Goal: Information Seeking & Learning: Learn about a topic

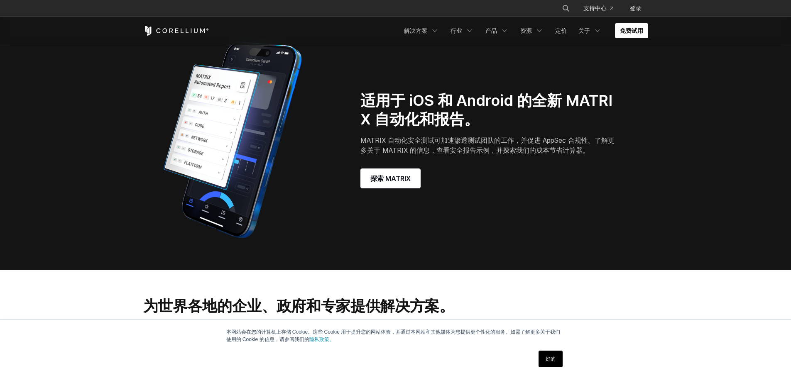
scroll to position [706, 0]
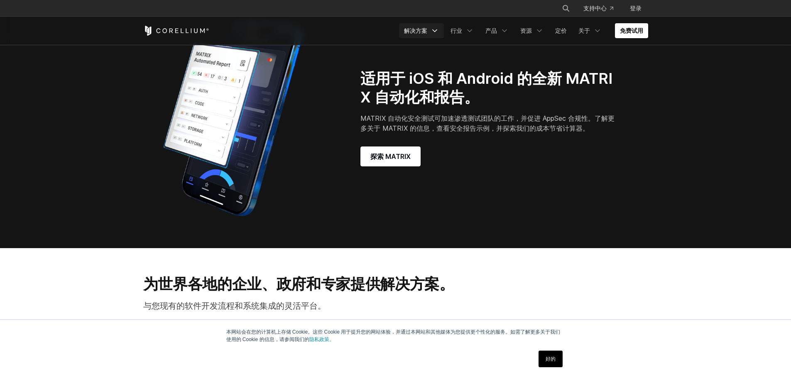
click at [421, 27] on font "解决方案" at bounding box center [415, 31] width 23 height 8
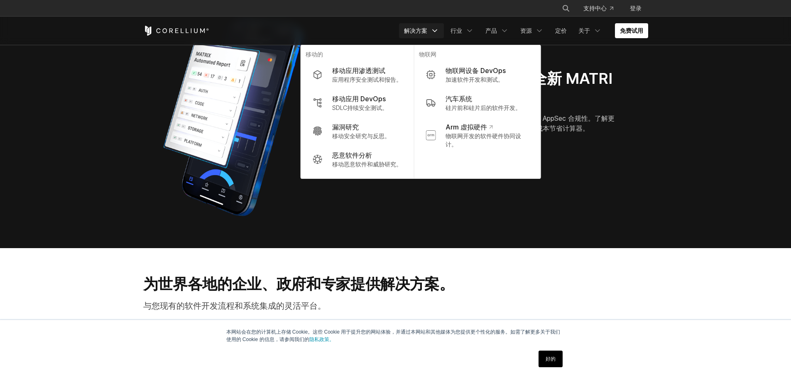
click at [466, 223] on section "适用于 iOS 和 Android 的全新 MATRIX 自动化和报告。 MATRIX 自动化安全测试可加速渗透测试团队的工作，并促进 AppSec 合规性。…" at bounding box center [395, 118] width 791 height 261
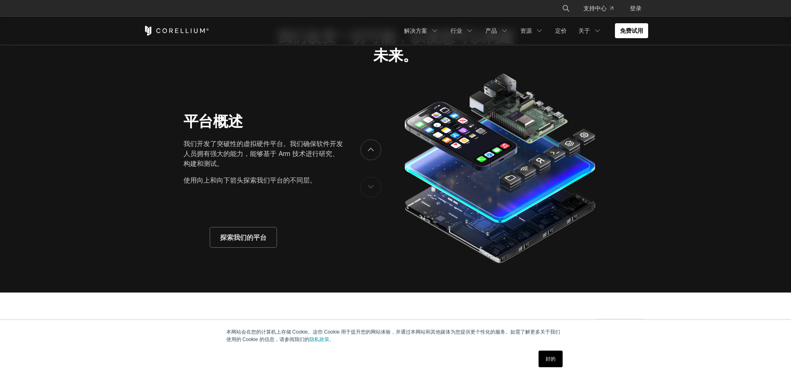
scroll to position [1204, 0]
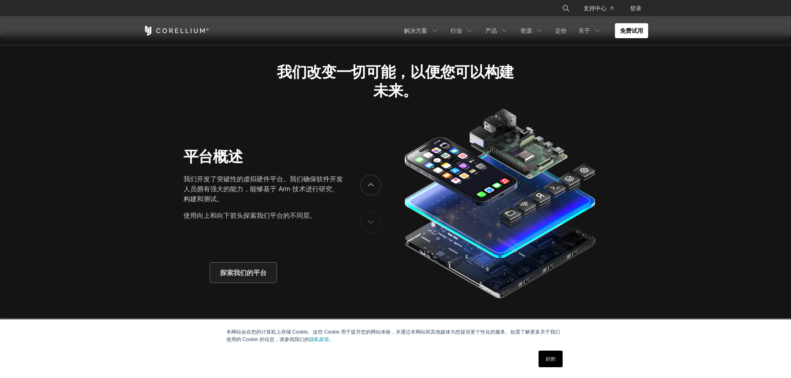
click at [240, 268] on font "探索我们的平台" at bounding box center [243, 273] width 46 height 10
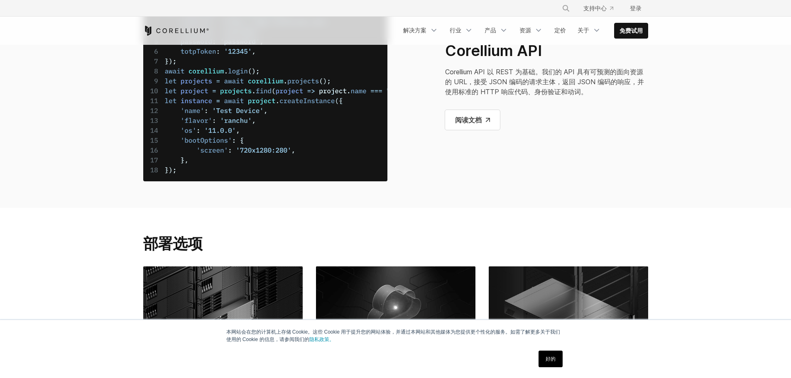
scroll to position [3051, 0]
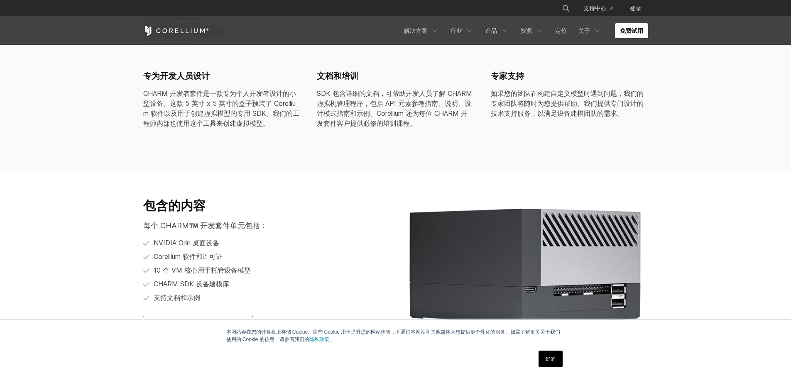
scroll to position [955, 0]
